Goal: Task Accomplishment & Management: Manage account settings

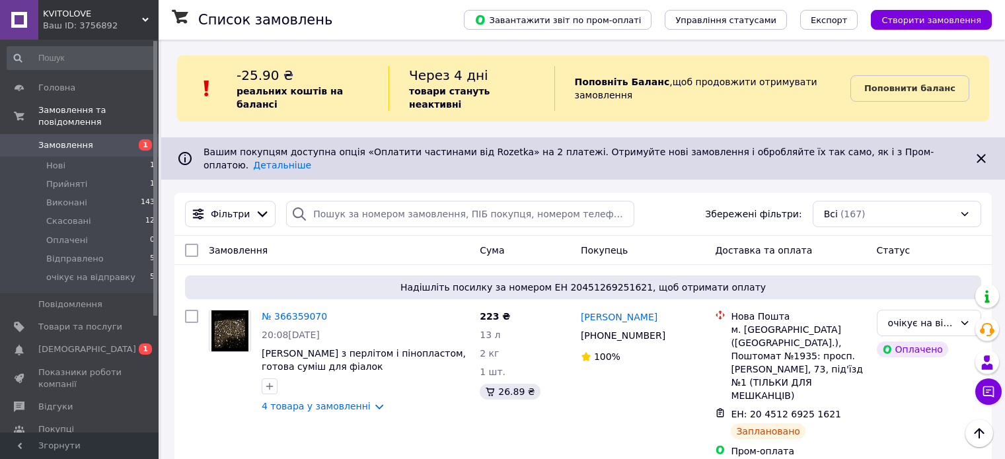
scroll to position [1189, 0]
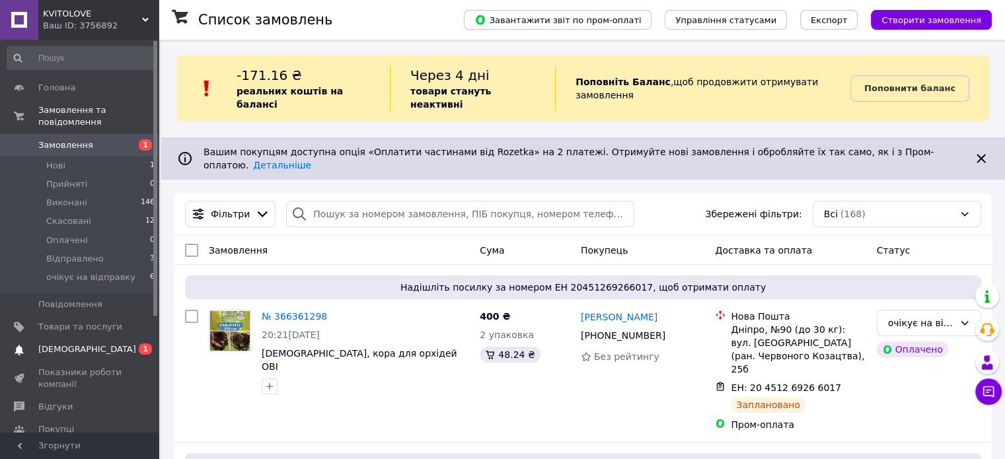
click at [84, 343] on span "[DEMOGRAPHIC_DATA]" at bounding box center [87, 349] width 98 height 12
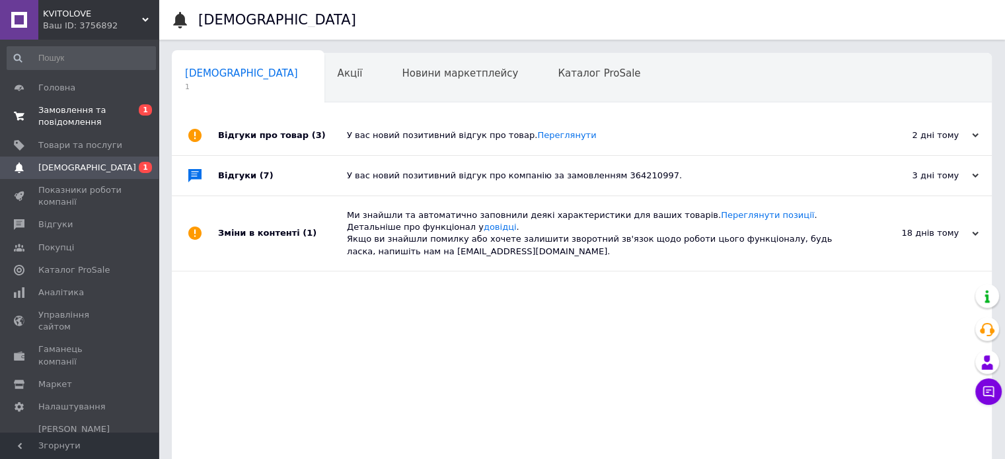
click at [92, 116] on span "Замовлення та повідомлення" at bounding box center [80, 116] width 84 height 24
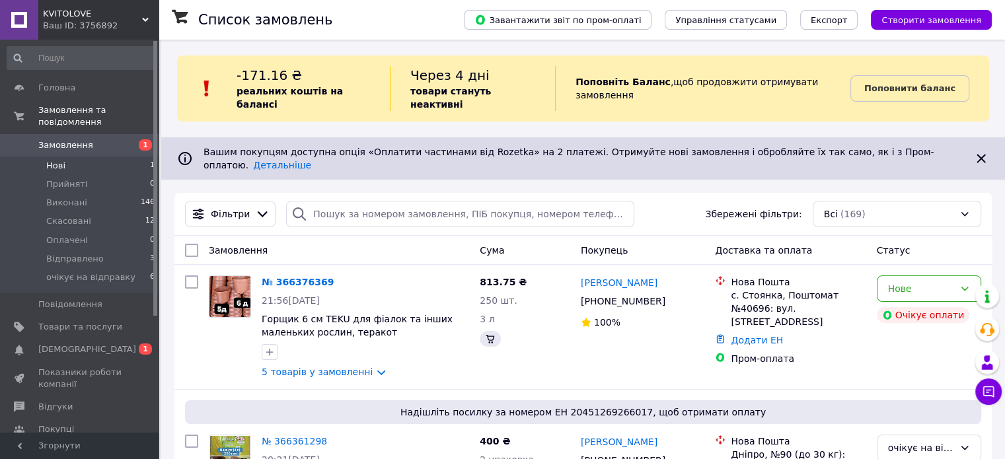
click at [110, 157] on li "Нові 1" at bounding box center [81, 166] width 162 height 18
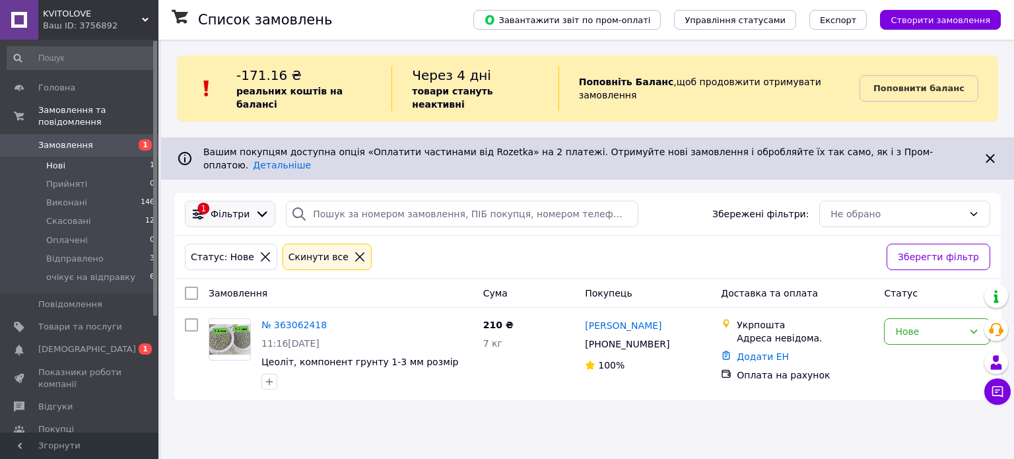
click at [224, 207] on span "Фільтри" at bounding box center [230, 213] width 39 height 13
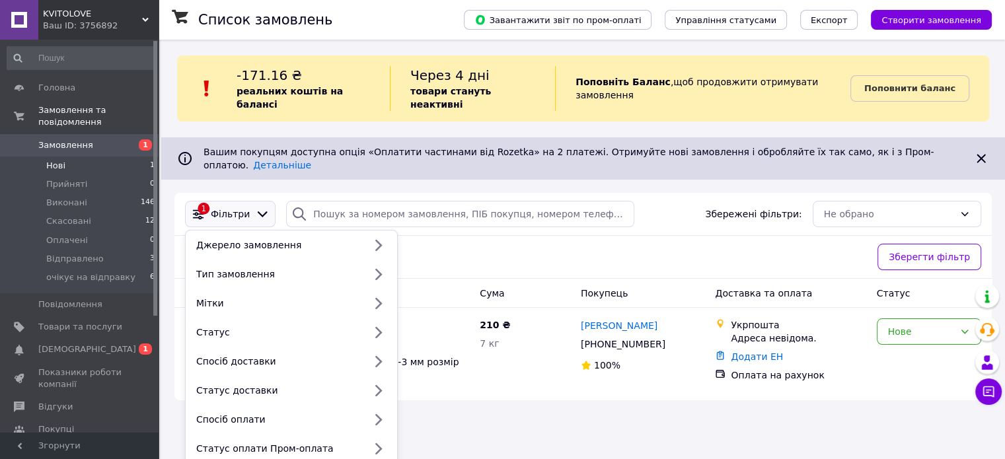
click at [224, 207] on span "Фільтри" at bounding box center [230, 213] width 39 height 13
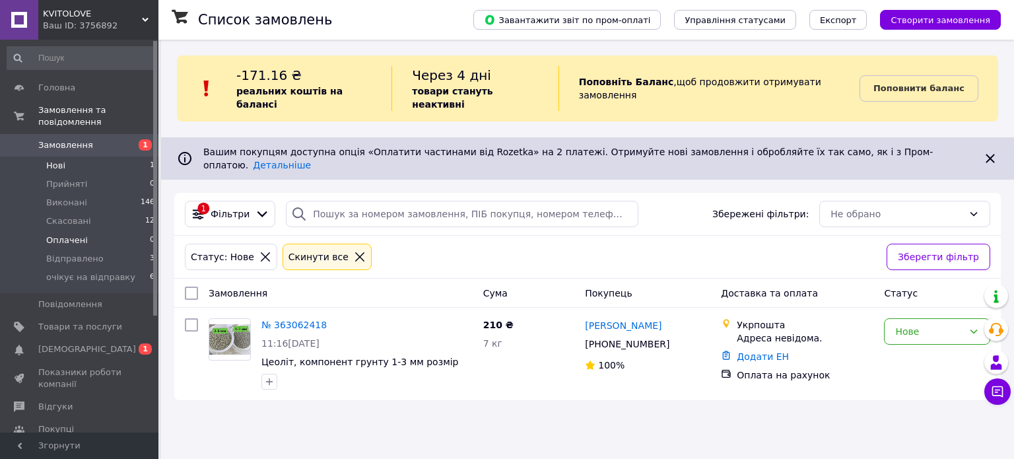
click at [100, 231] on li "Оплачені 0" at bounding box center [81, 240] width 162 height 18
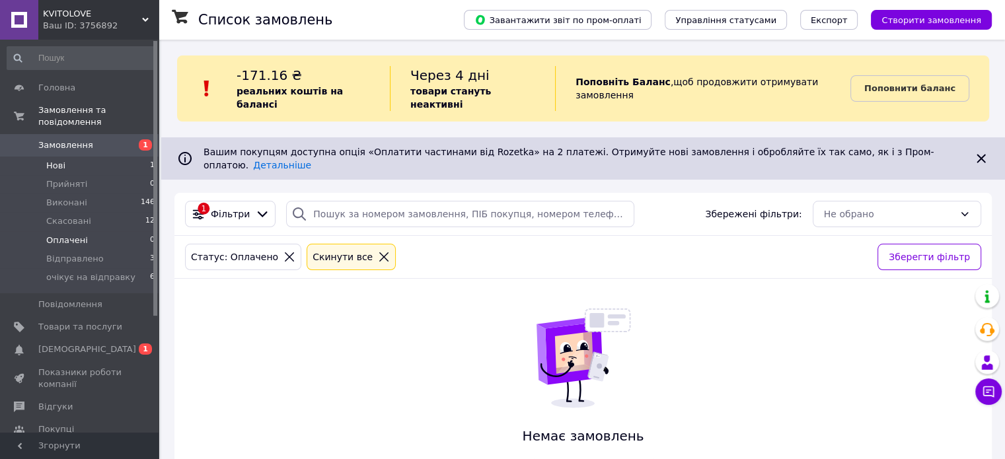
click at [78, 157] on li "Нові 1" at bounding box center [81, 166] width 162 height 18
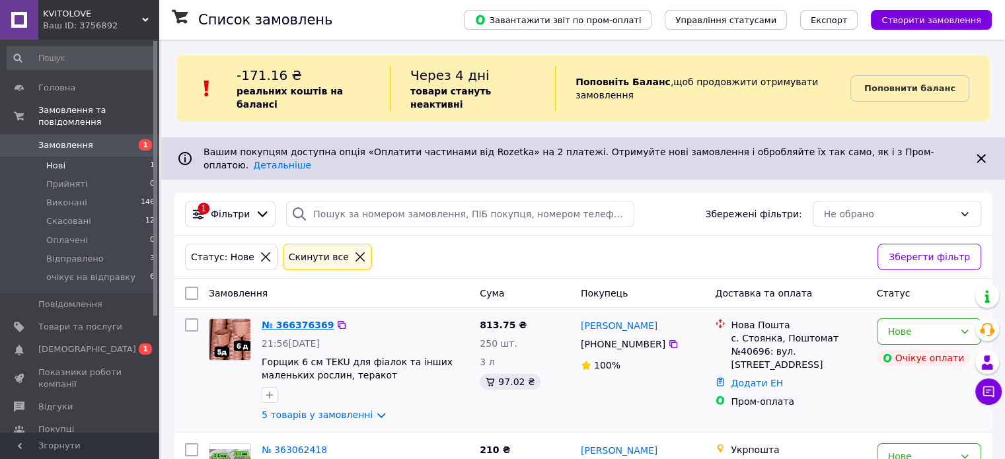
click at [302, 320] on link "№ 366376369" at bounding box center [298, 325] width 72 height 11
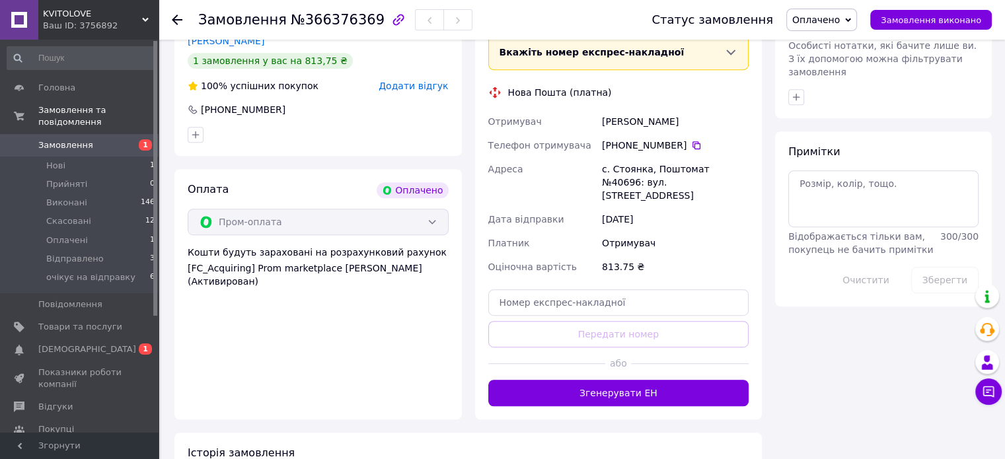
scroll to position [726, 0]
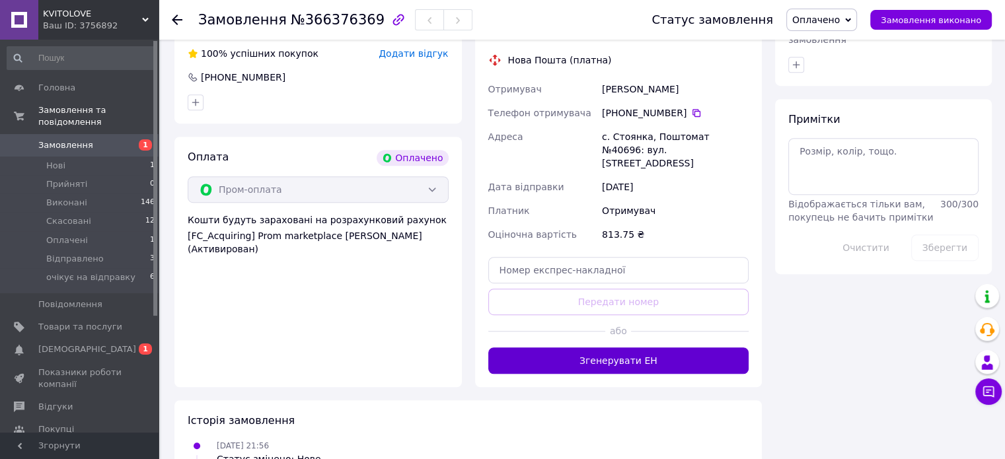
click at [618, 347] on button "Згенерувати ЕН" at bounding box center [618, 360] width 261 height 26
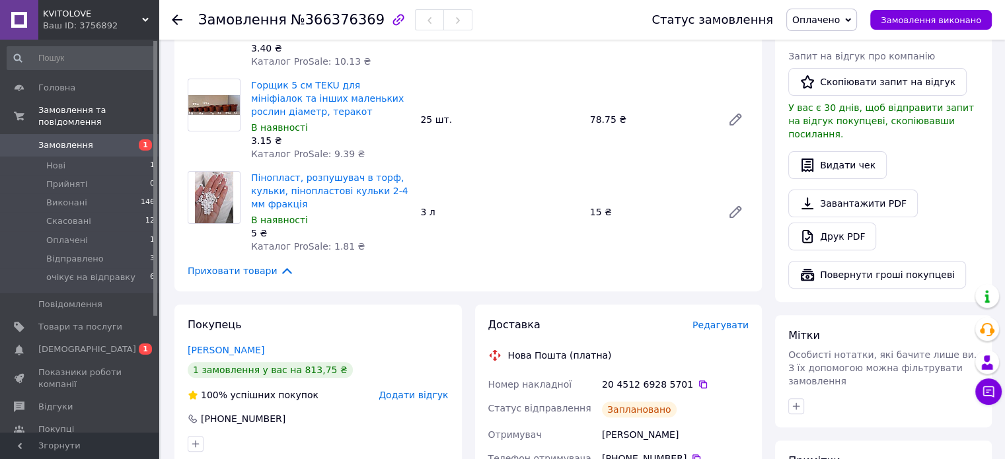
scroll to position [528, 0]
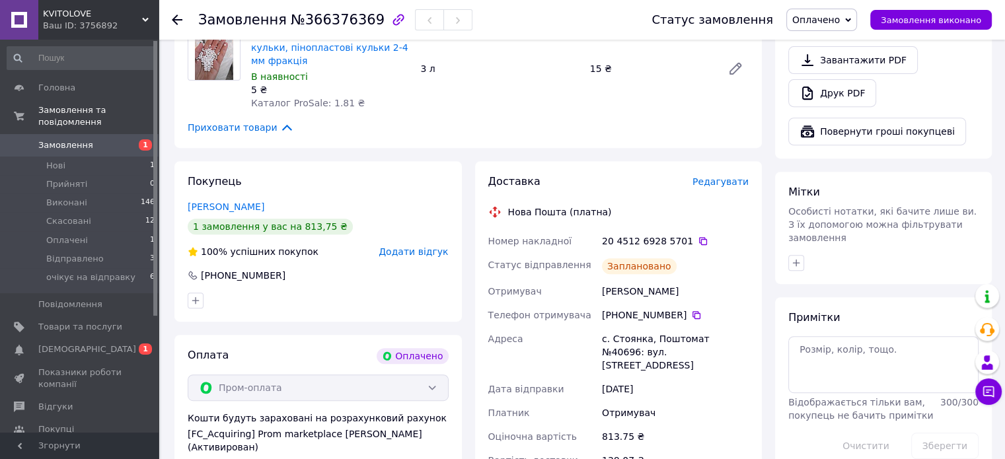
click at [851, 11] on span "Оплачено" at bounding box center [821, 20] width 71 height 22
click at [845, 127] on li "очікує на відправку" at bounding box center [838, 126] width 102 height 20
click at [106, 271] on span "очікує на відправку" at bounding box center [90, 277] width 89 height 12
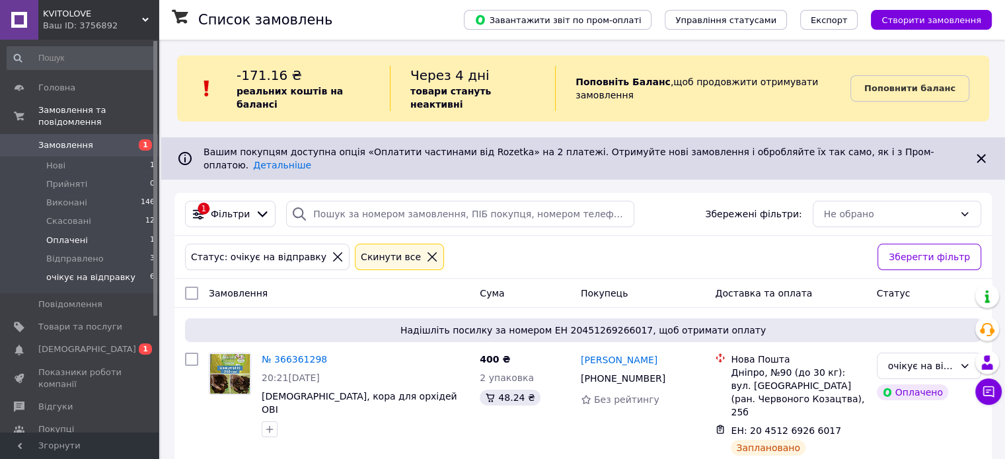
click at [113, 231] on li "Оплачені 1" at bounding box center [81, 240] width 162 height 18
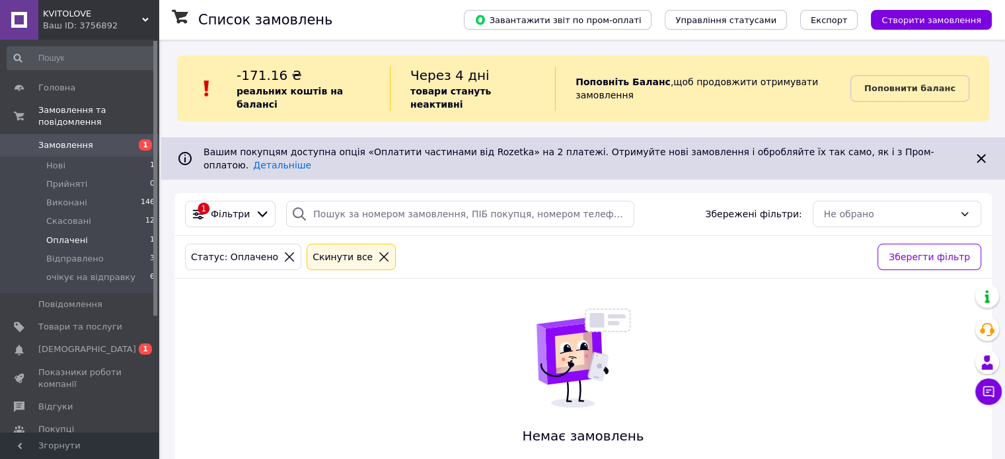
click at [85, 231] on li "Оплачені 1" at bounding box center [81, 240] width 162 height 18
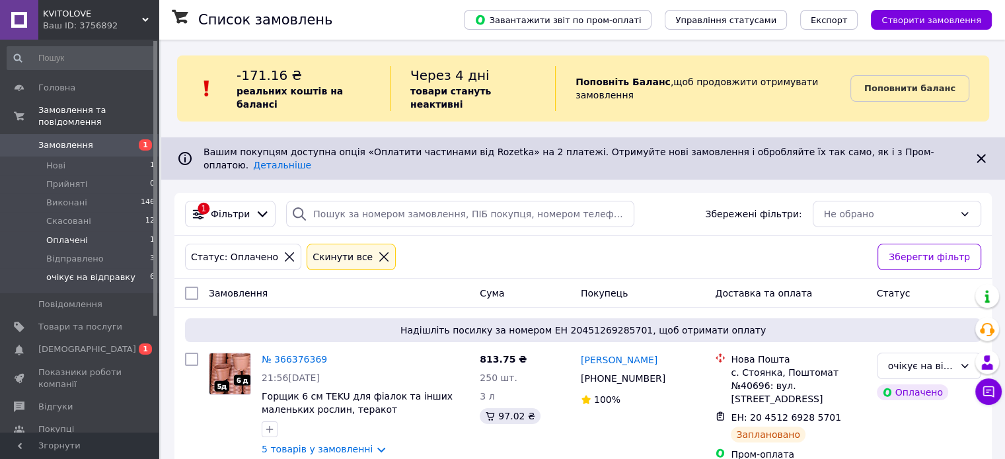
click at [88, 271] on span "очікує на відправку" at bounding box center [90, 277] width 89 height 12
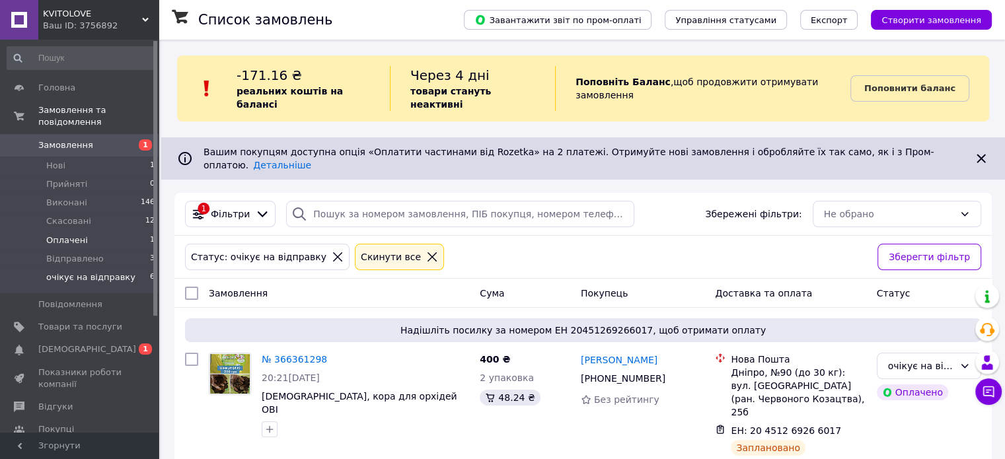
click at [108, 231] on li "Оплачені 1" at bounding box center [81, 240] width 162 height 18
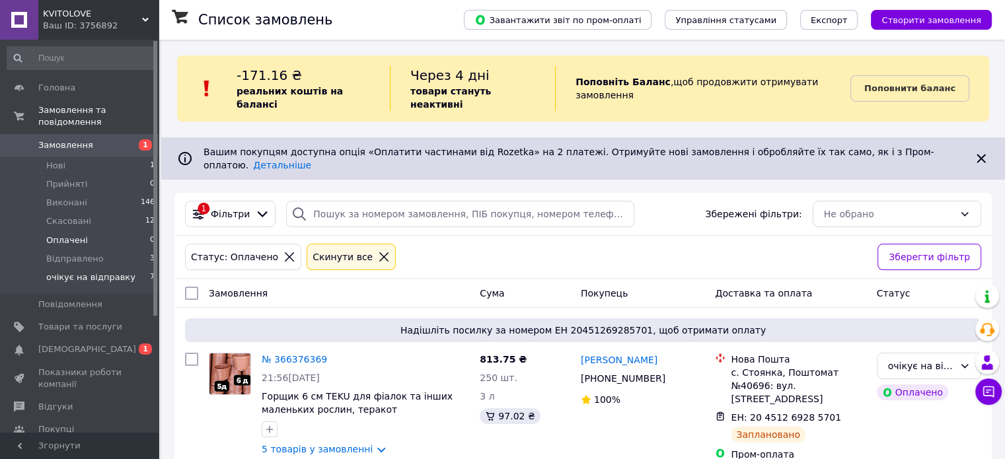
click at [127, 270] on li "очікує на відправку 7" at bounding box center [81, 280] width 162 height 25
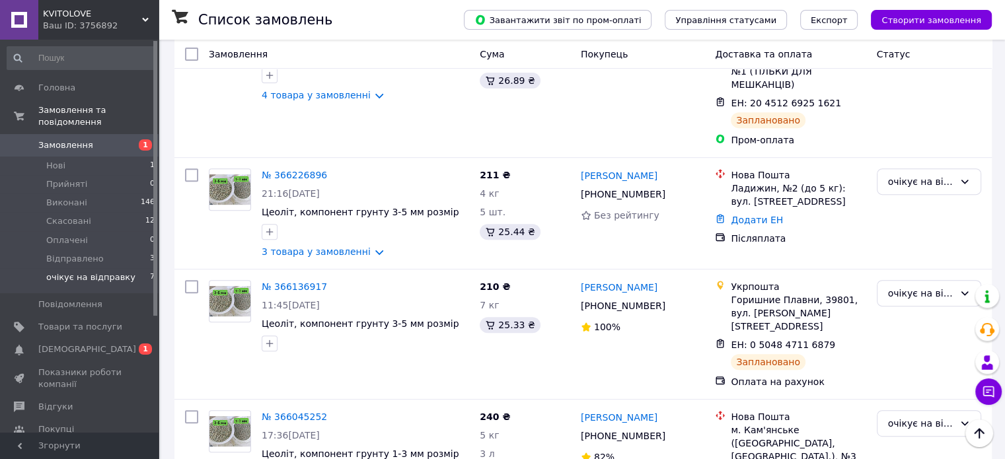
scroll to position [481, 0]
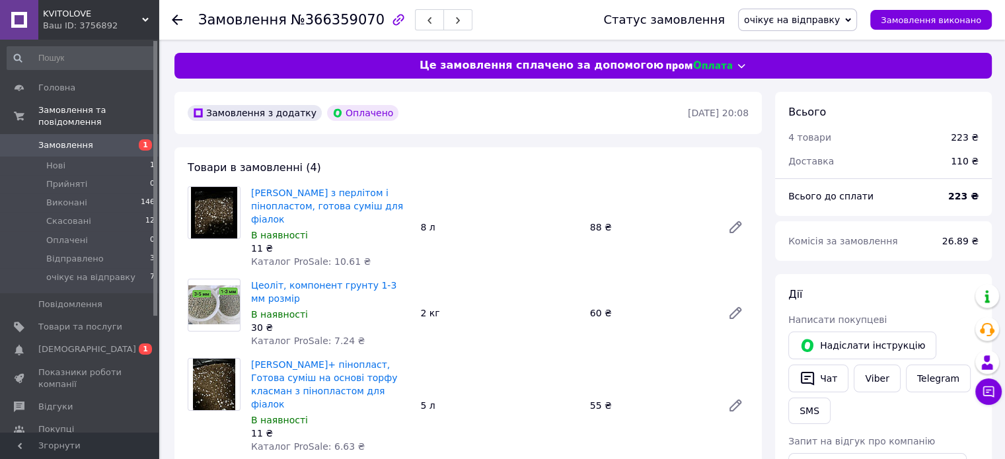
scroll to position [330, 0]
